Goal: Task Accomplishment & Management: Complete application form

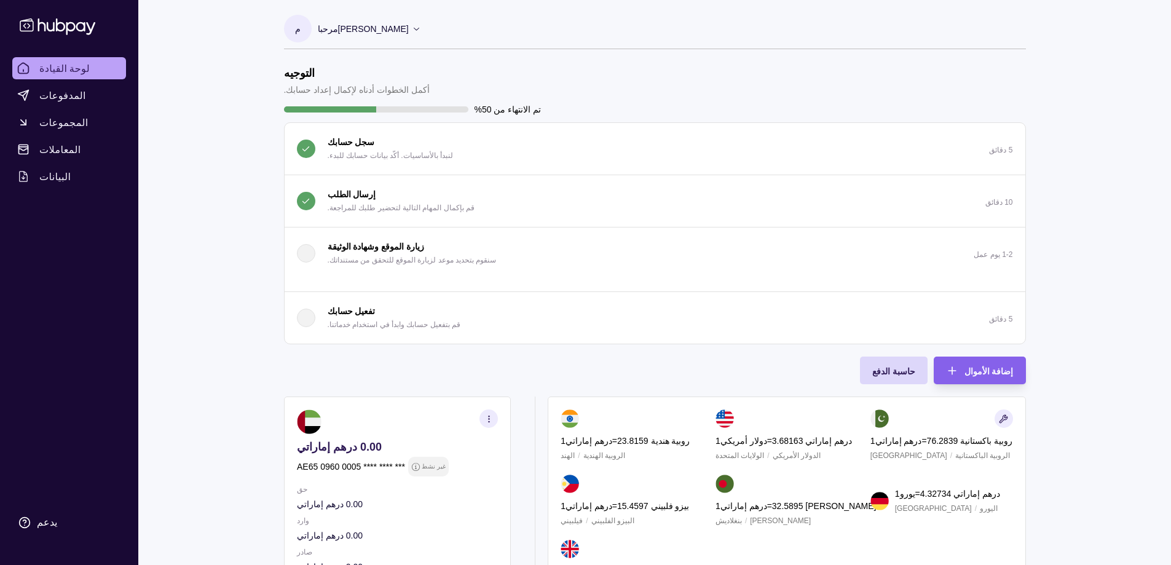
click at [348, 22] on p "مرحبا [PERSON_NAME]" at bounding box center [363, 29] width 91 height 14
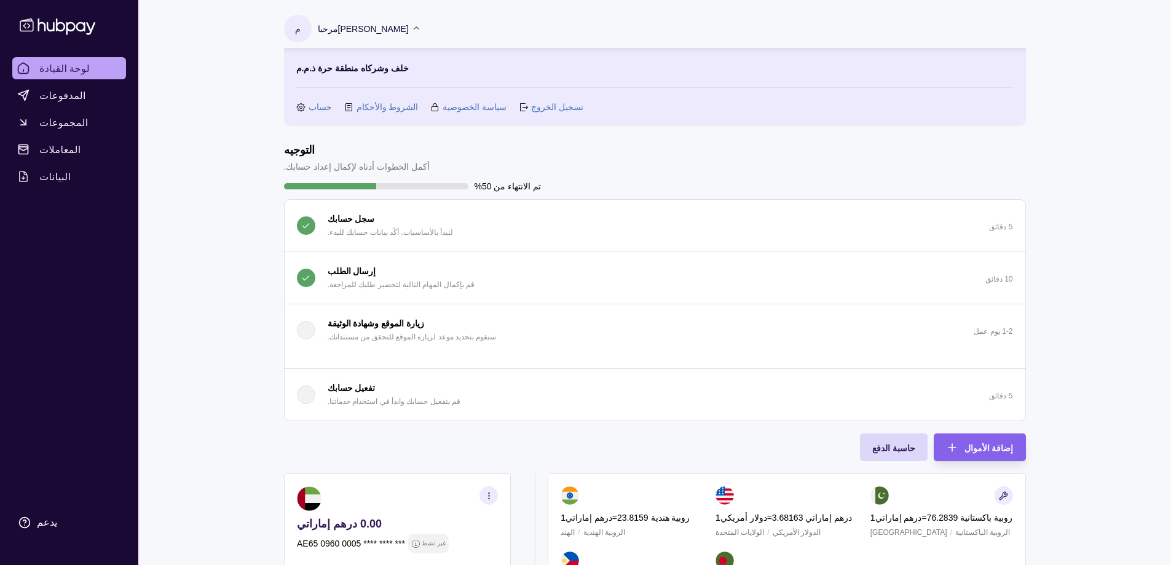
click at [317, 110] on font "حساب" at bounding box center [320, 107] width 23 height 10
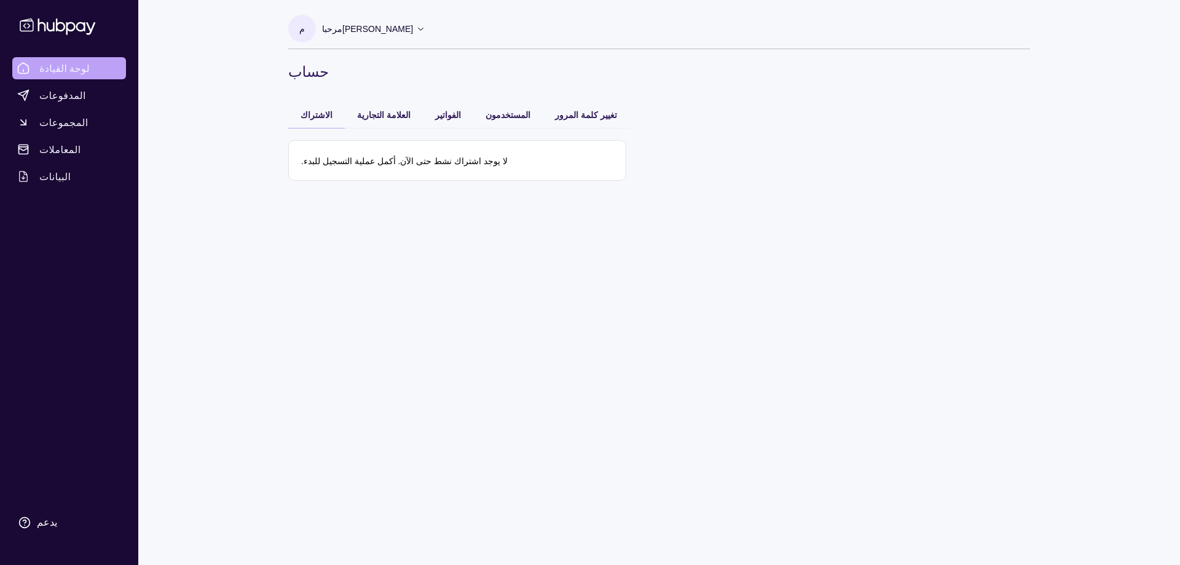
click at [51, 75] on span "لوحة القيادة" at bounding box center [64, 68] width 50 height 15
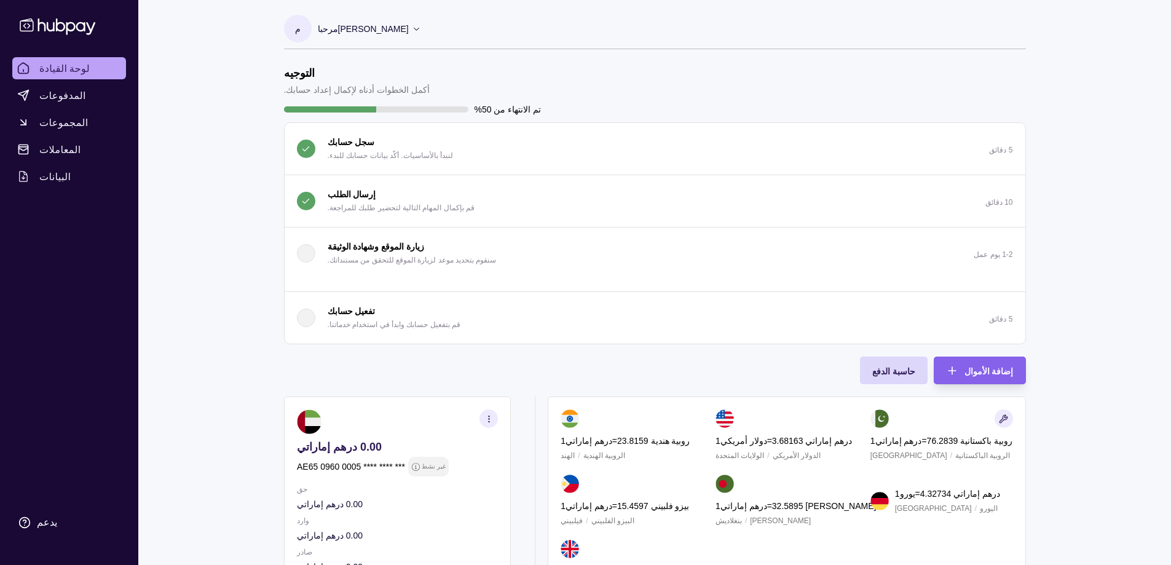
click at [356, 313] on font "تفعيل حسابك" at bounding box center [352, 311] width 48 height 10
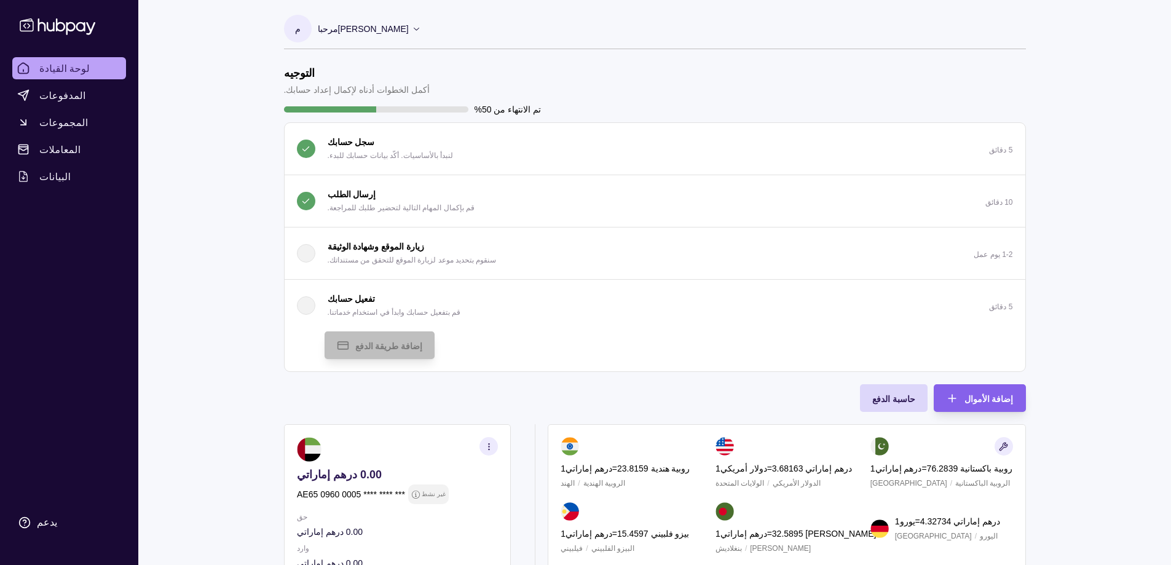
click at [331, 193] on font "إرسال الطلب" at bounding box center [352, 194] width 49 height 10
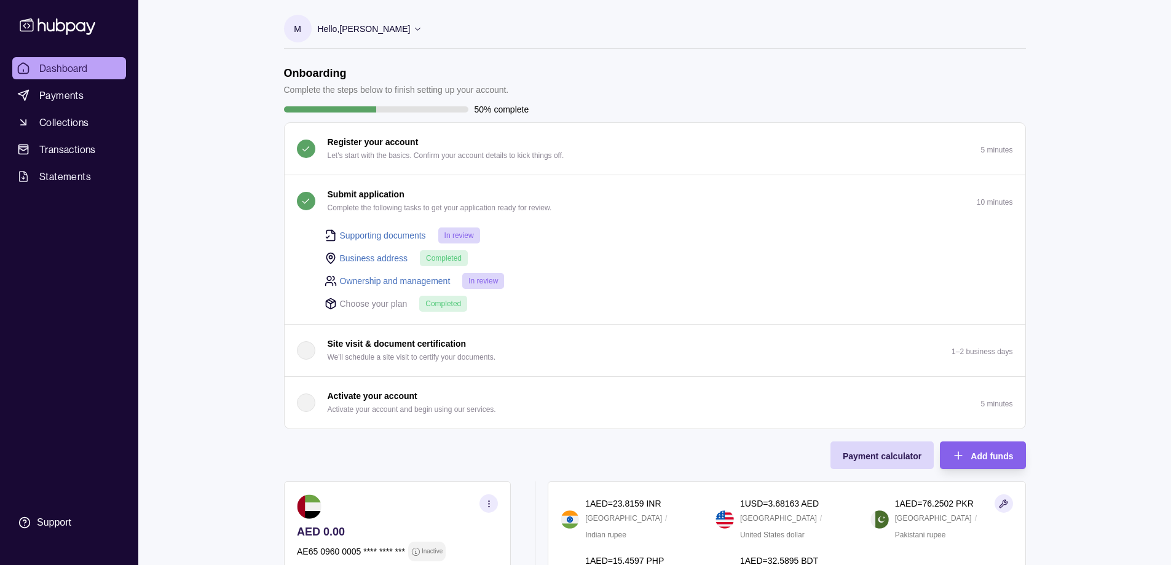
click at [422, 29] on icon at bounding box center [417, 28] width 9 height 9
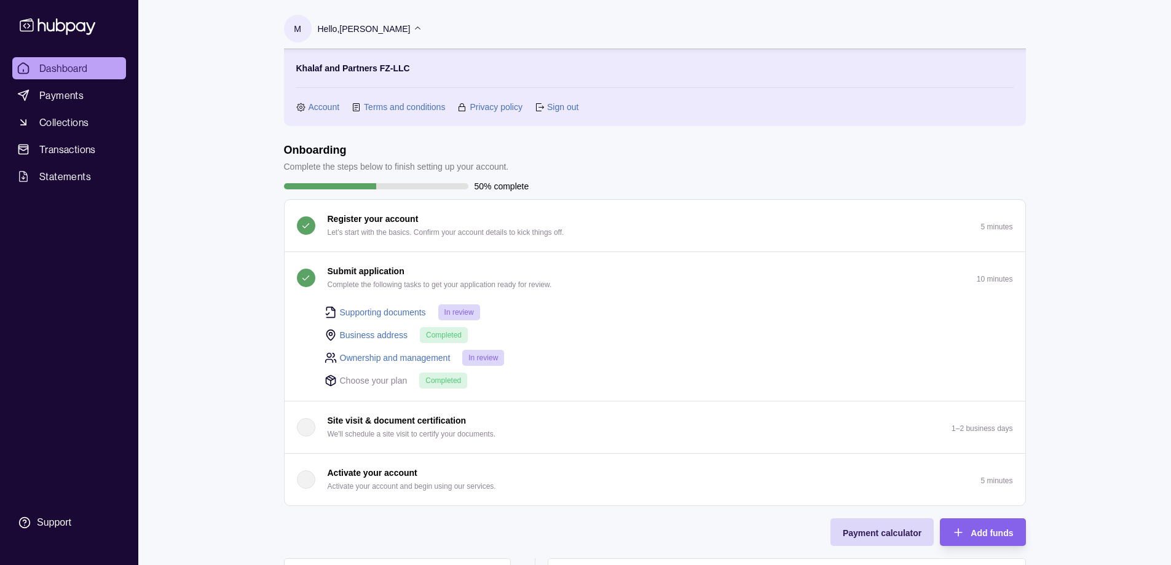
click at [317, 105] on link "Account" at bounding box center [324, 107] width 31 height 14
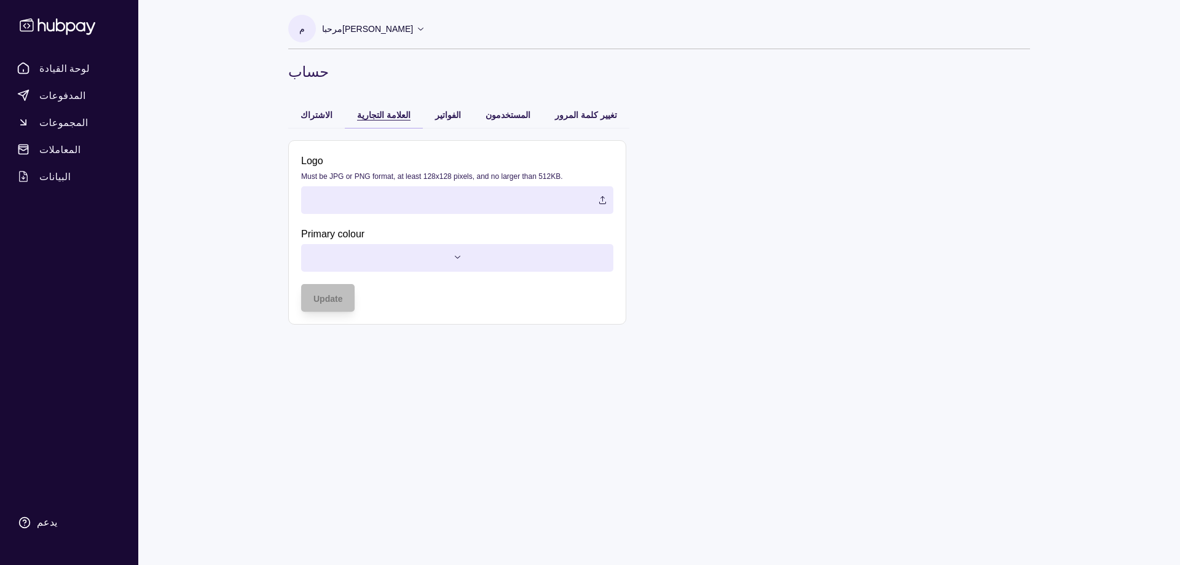
click at [357, 114] on font "العلامة التجارية" at bounding box center [383, 115] width 53 height 10
click at [311, 73] on font "حساب" at bounding box center [308, 71] width 41 height 18
click at [304, 25] on section "م" at bounding box center [302, 29] width 28 height 28
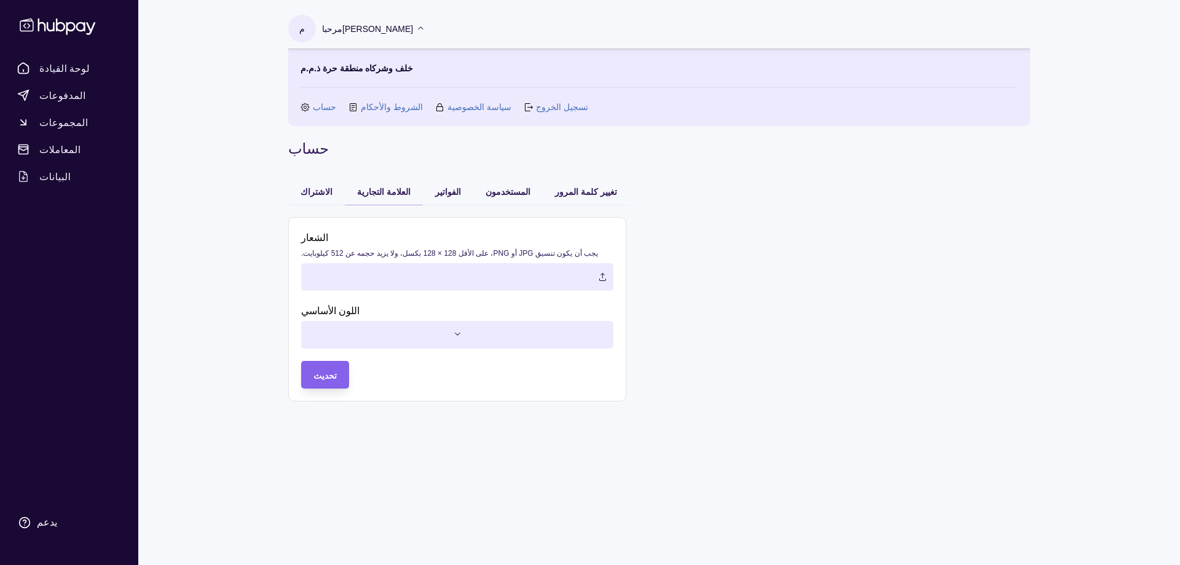
click at [353, 28] on font "[PERSON_NAME]" at bounding box center [377, 29] width 71 height 10
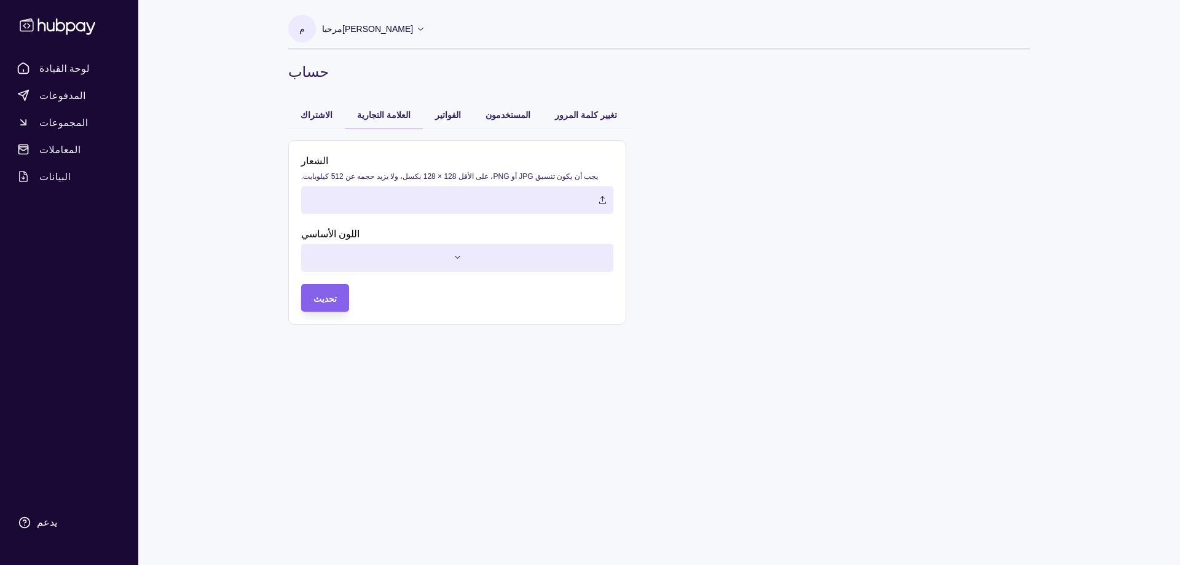
click at [353, 28] on font "[PERSON_NAME]" at bounding box center [377, 29] width 71 height 10
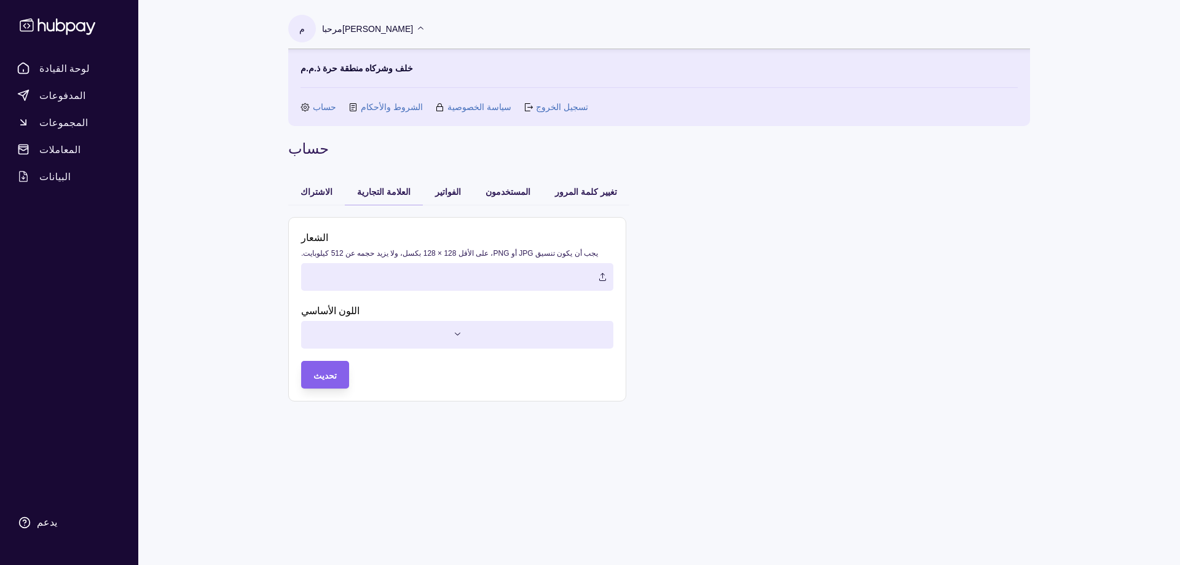
click at [76, 20] on icon at bounding box center [57, 26] width 81 height 23
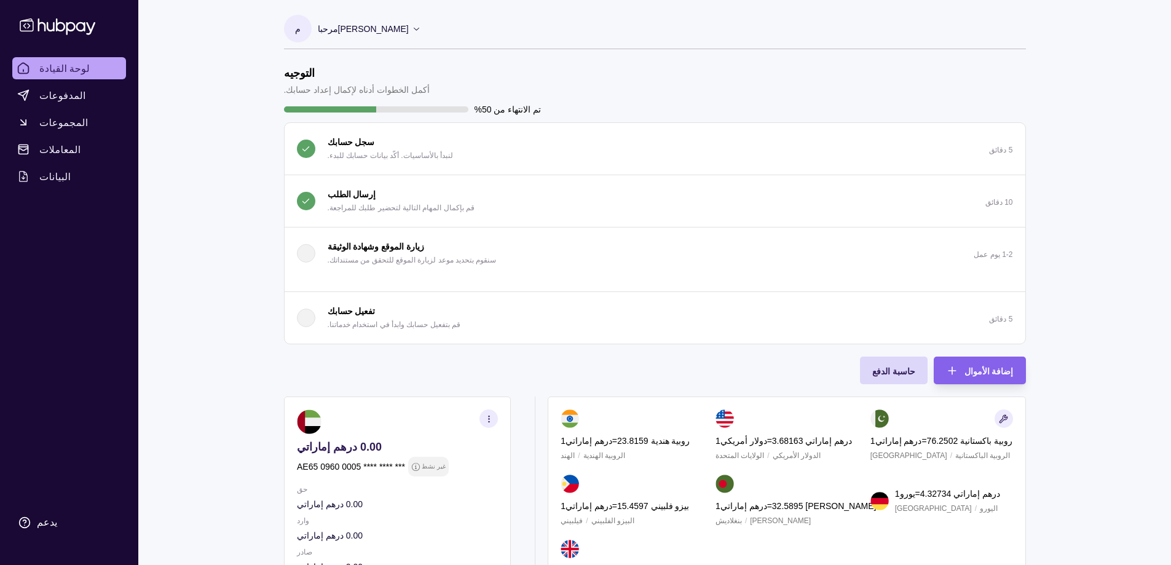
click at [326, 191] on div "إرسال [DEMOGRAPHIC_DATA] قم بإكمال المهام التالية لتحضير طلبك للمراجعة." at bounding box center [386, 200] width 178 height 27
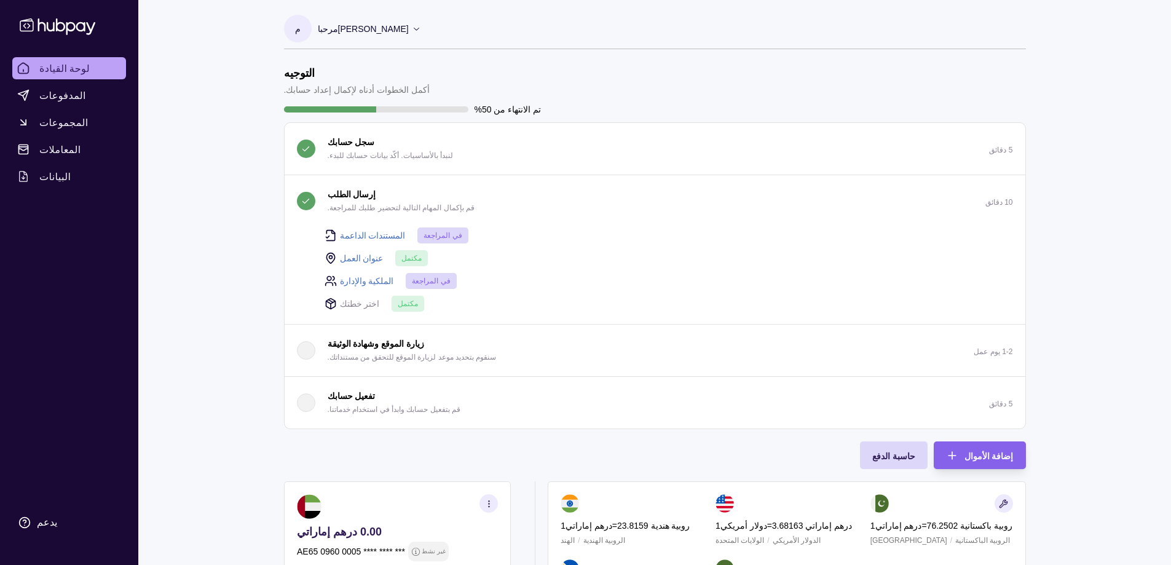
click at [365, 236] on font "المستندات الداعمة" at bounding box center [373, 236] width 66 height 10
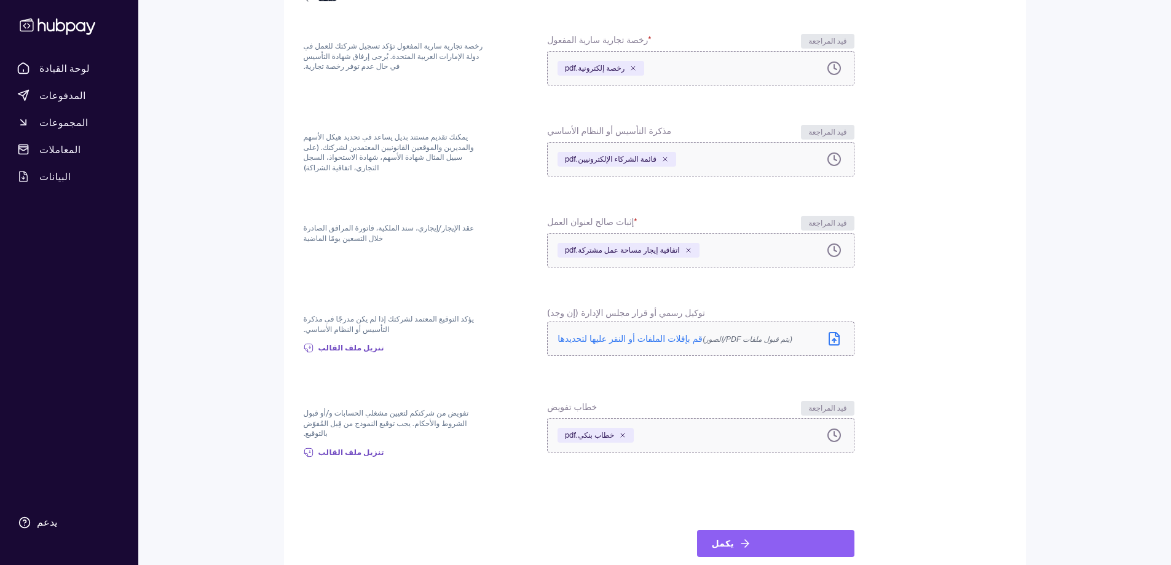
scroll to position [152, 0]
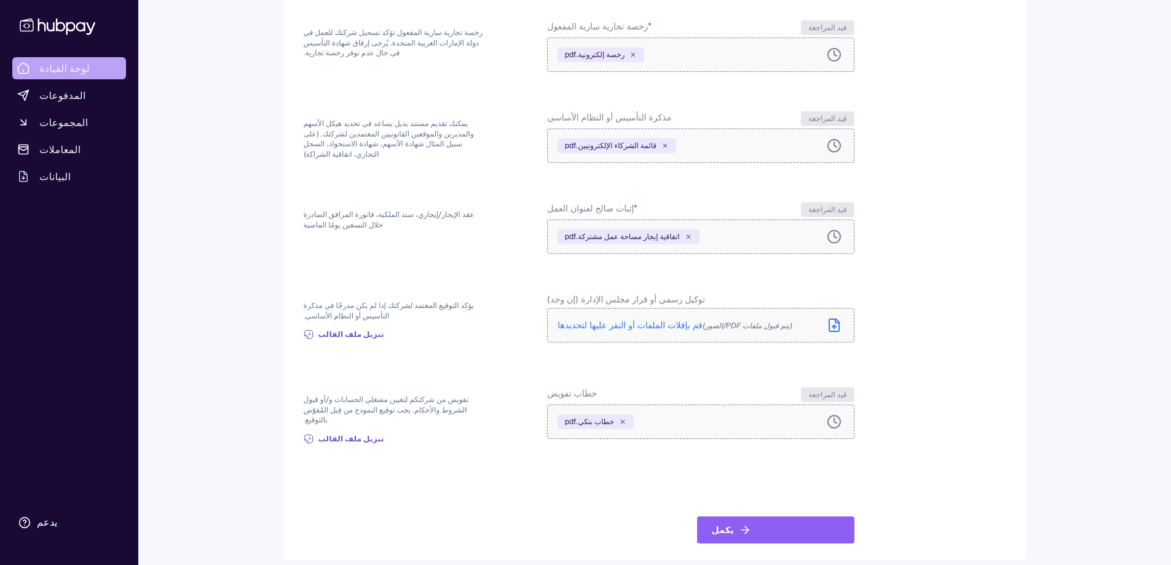
click at [52, 66] on font "لوحة القيادة" at bounding box center [64, 68] width 50 height 12
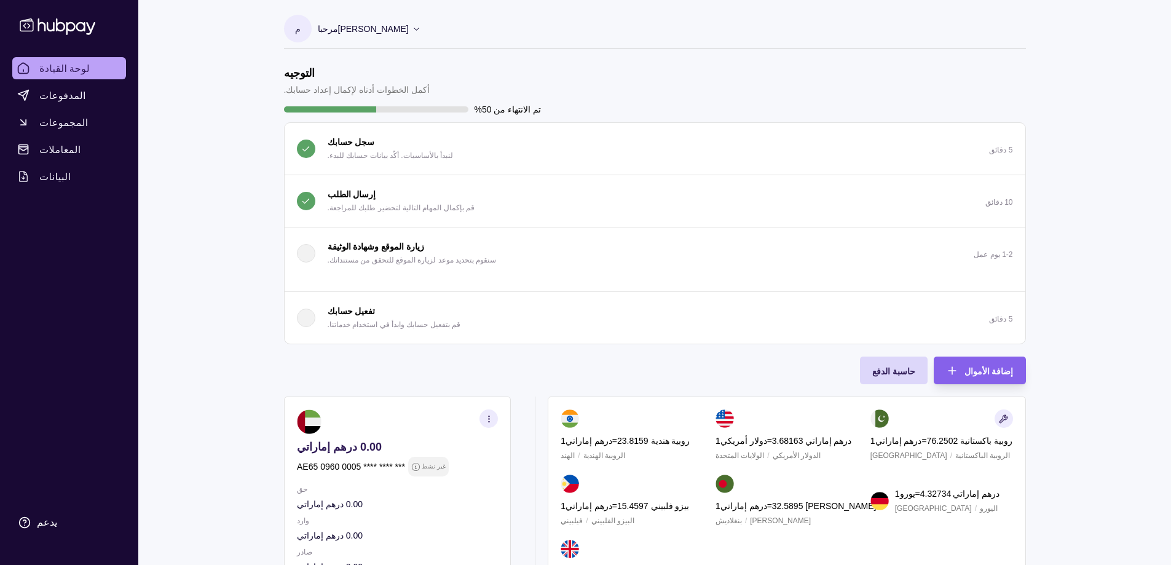
click at [336, 196] on font "إرسال الطلب" at bounding box center [352, 194] width 49 height 10
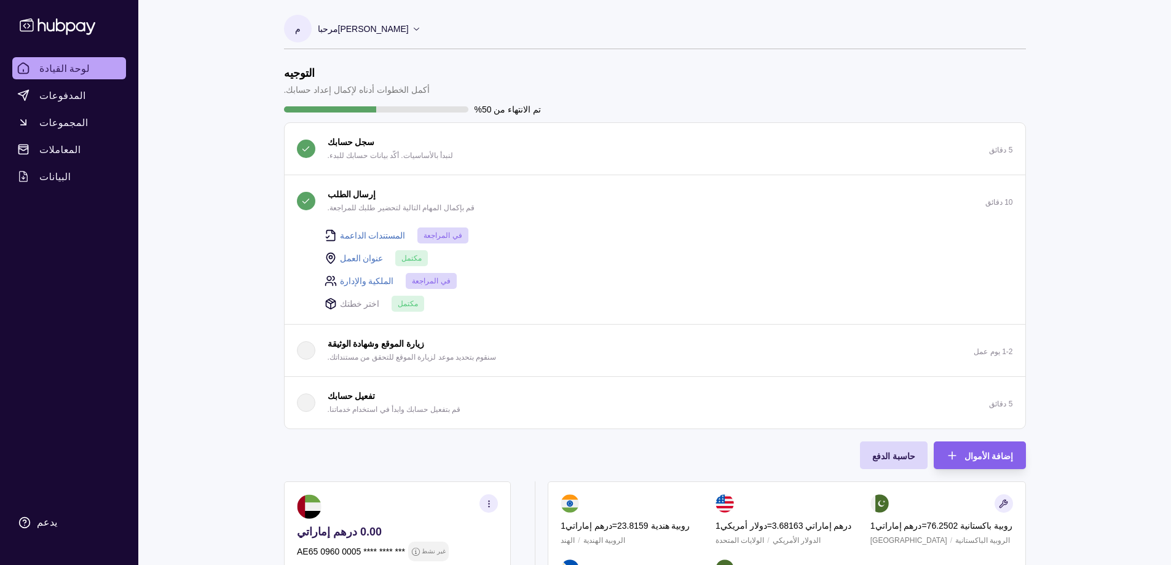
click at [358, 282] on font "الملكية والإدارة" at bounding box center [367, 281] width 54 height 10
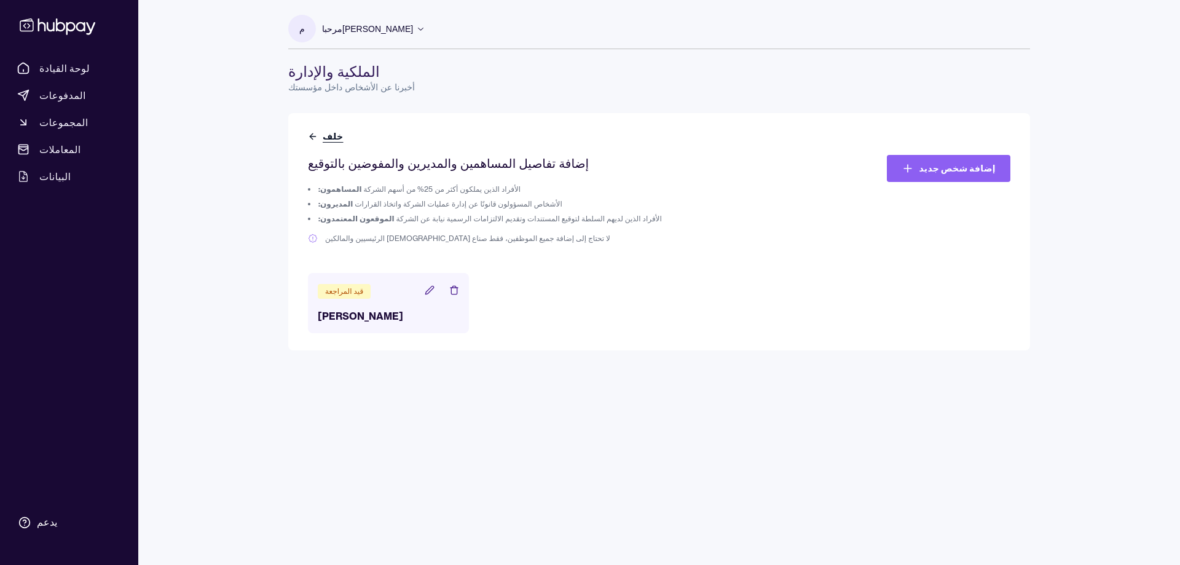
click at [312, 136] on icon at bounding box center [313, 136] width 6 height 0
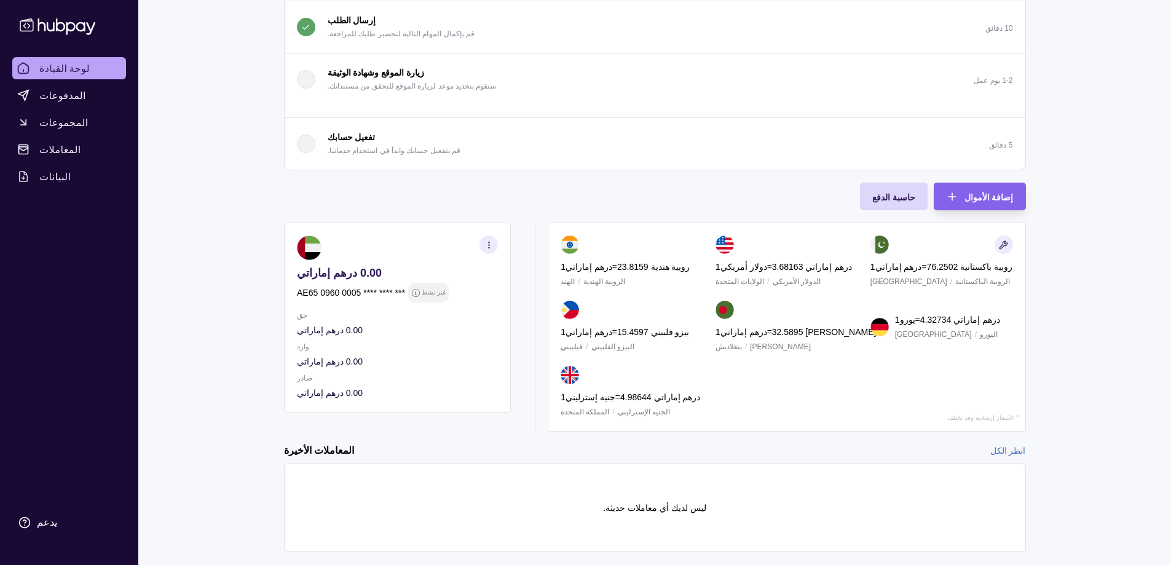
scroll to position [200, 0]
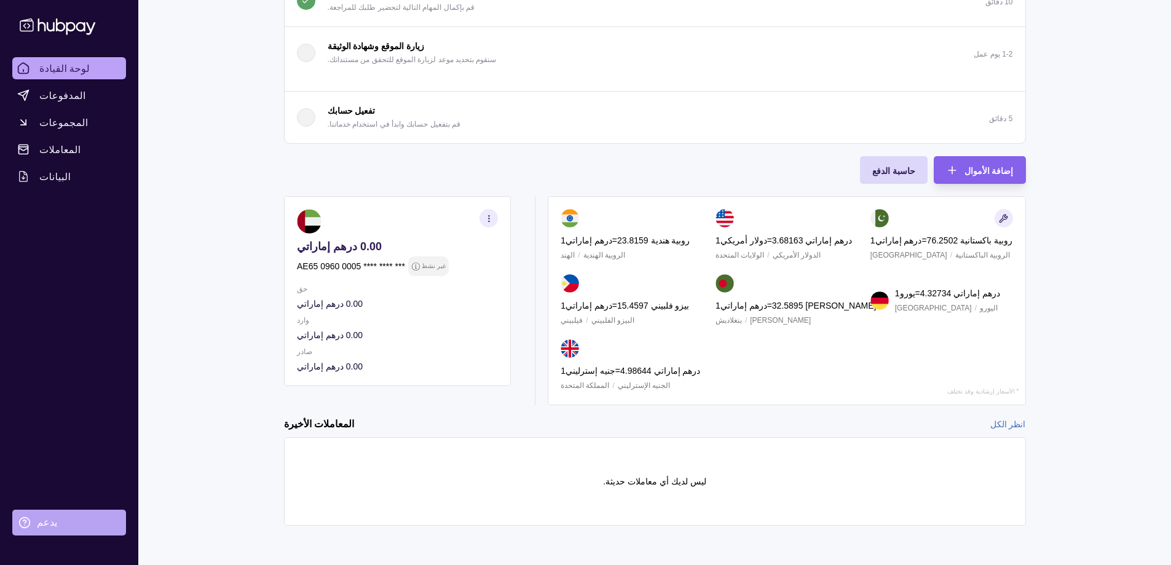
click at [37, 518] on font "يدعم" at bounding box center [47, 522] width 20 height 10
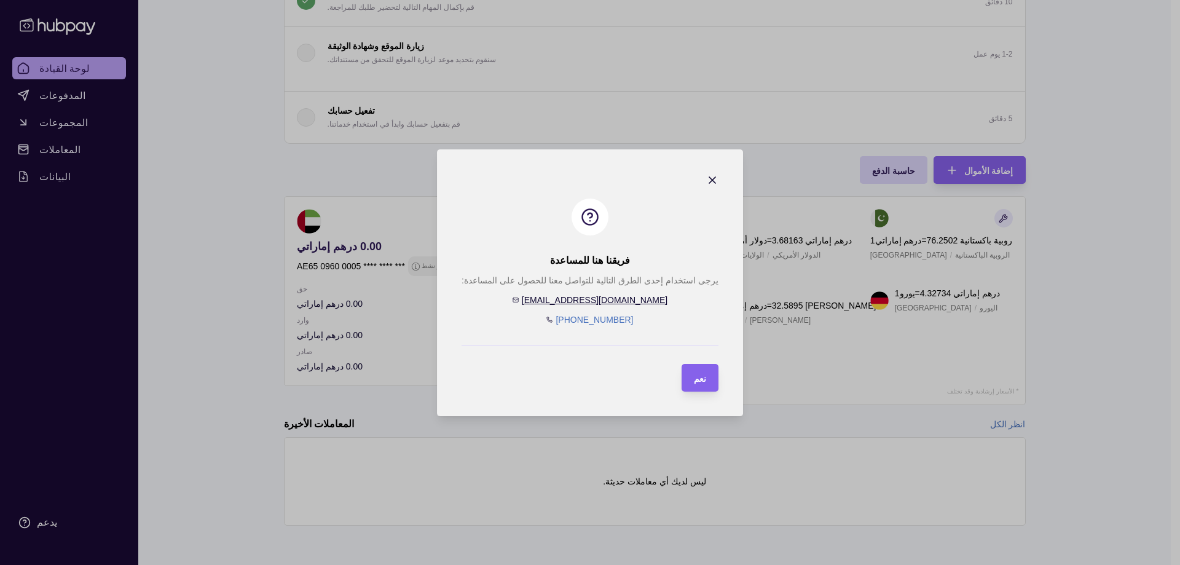
click at [709, 178] on icon "button" at bounding box center [712, 180] width 6 height 6
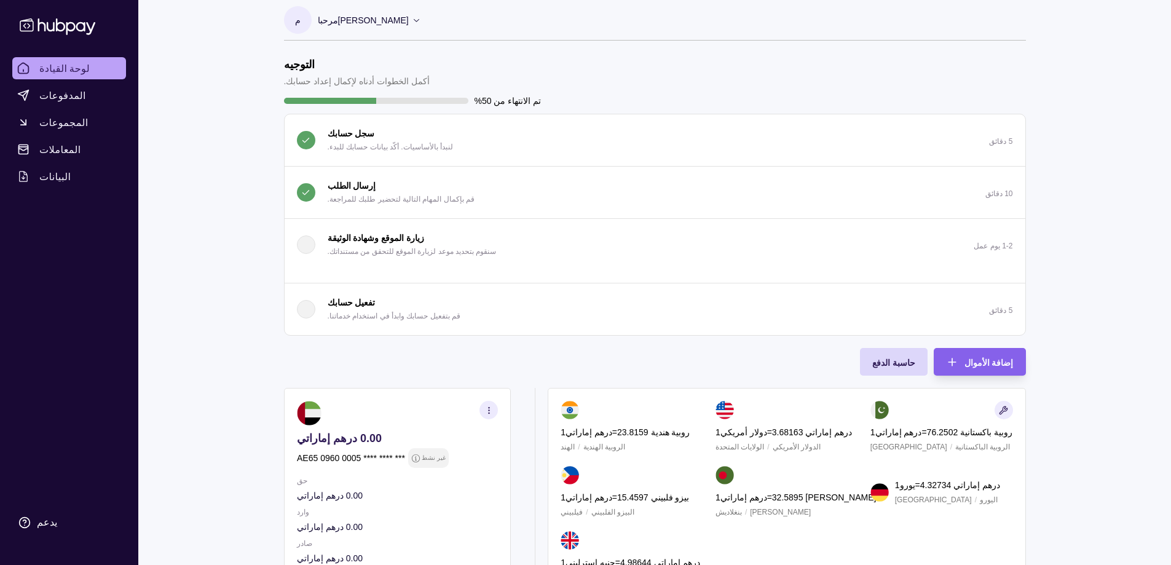
scroll to position [0, 0]
